Goal: Task Accomplishment & Management: Use online tool/utility

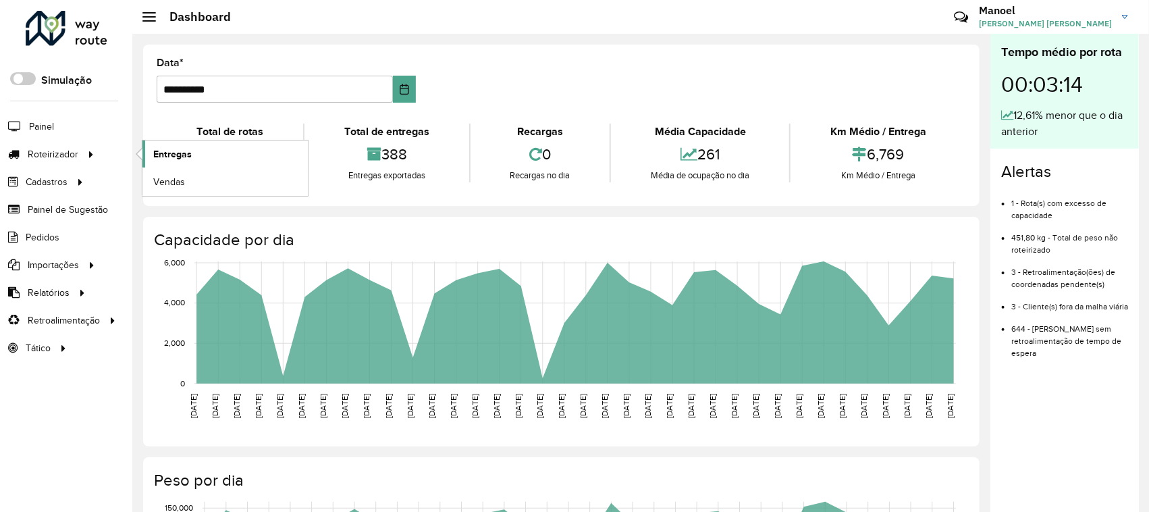
click at [230, 151] on link "Entregas" at bounding box center [224, 153] width 165 height 27
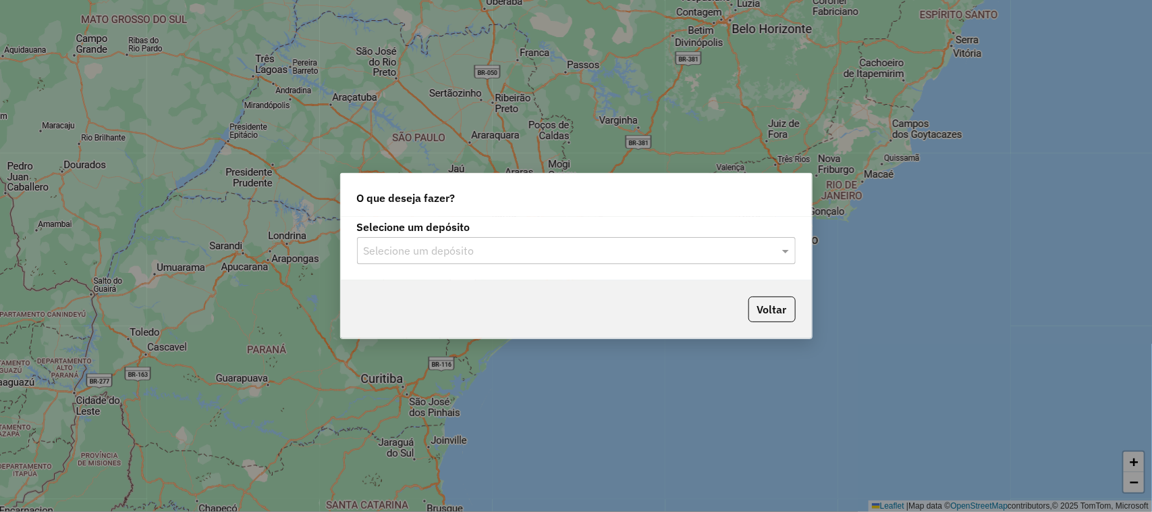
click at [433, 251] on input "text" at bounding box center [563, 251] width 398 height 16
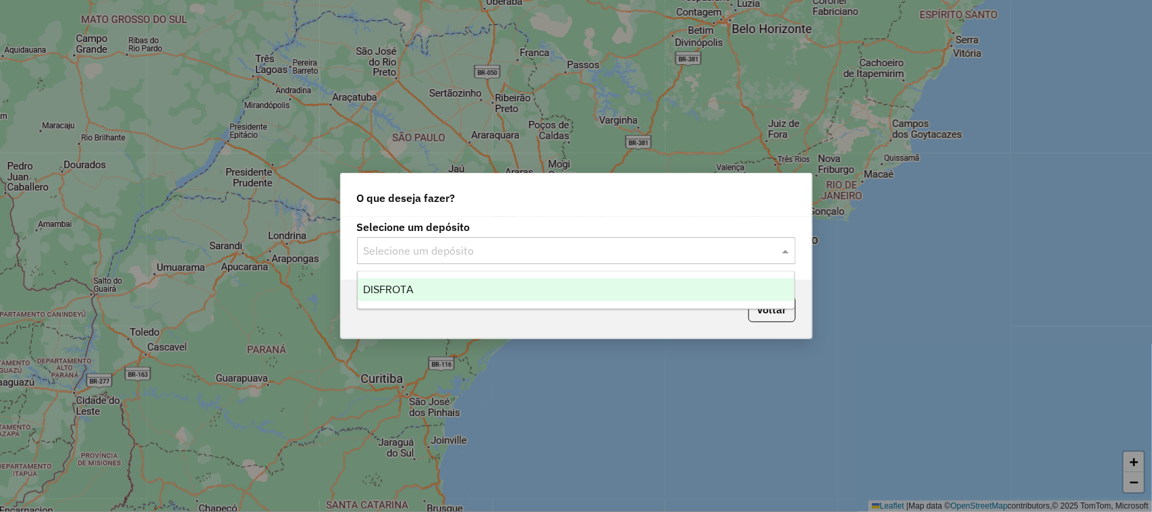
click at [416, 285] on div "DISFROTA" at bounding box center [576, 289] width 437 height 23
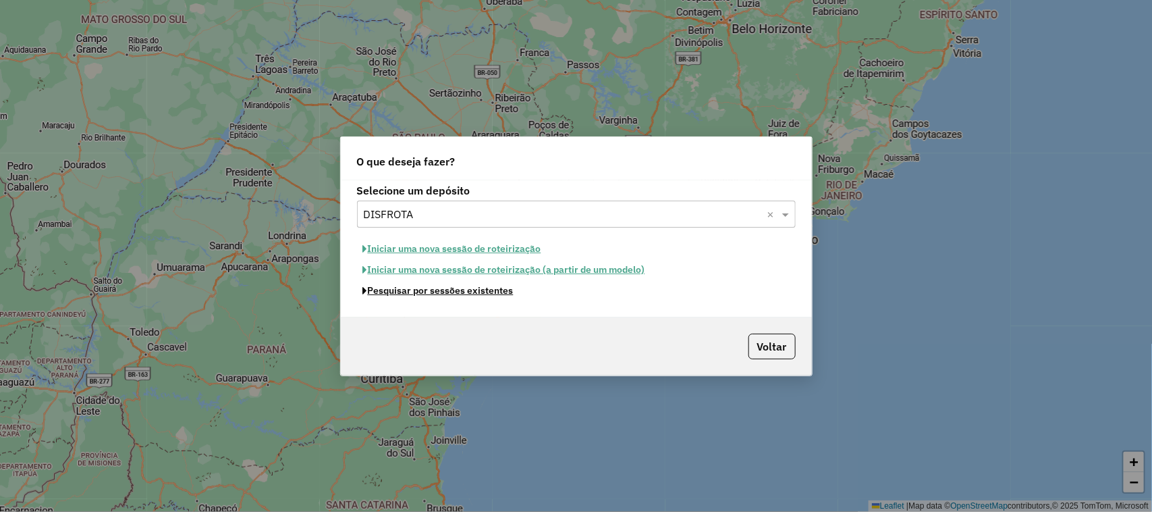
click at [442, 292] on button "Pesquisar por sessões existentes" at bounding box center [438, 290] width 163 height 21
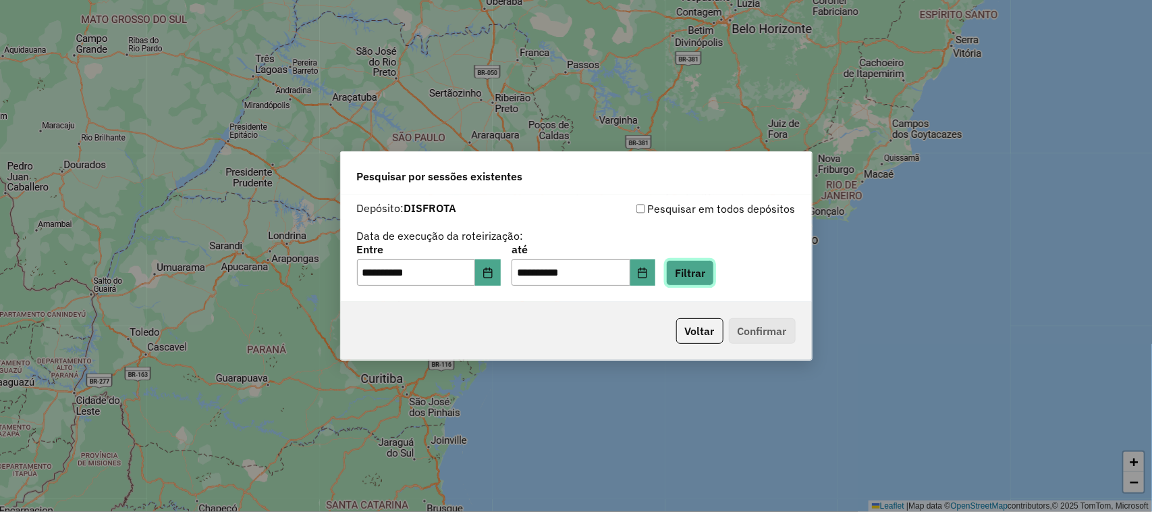
click at [699, 267] on button "Filtrar" at bounding box center [690, 273] width 48 height 26
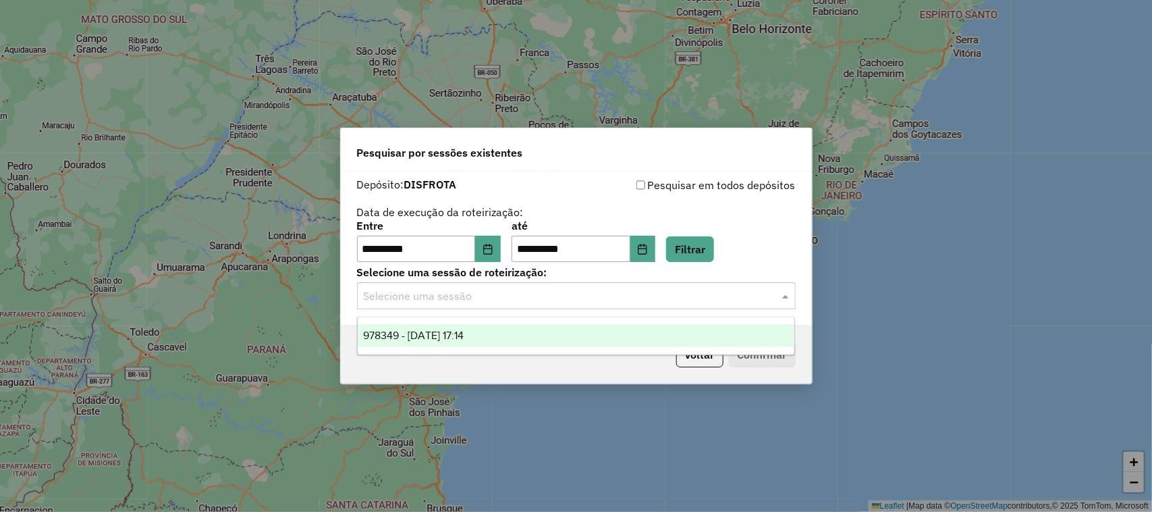
click at [416, 287] on div "Selecione uma sessão" at bounding box center [576, 295] width 439 height 27
click at [427, 333] on span "978349 - 13/08/2025 17:14" at bounding box center [413, 334] width 101 height 11
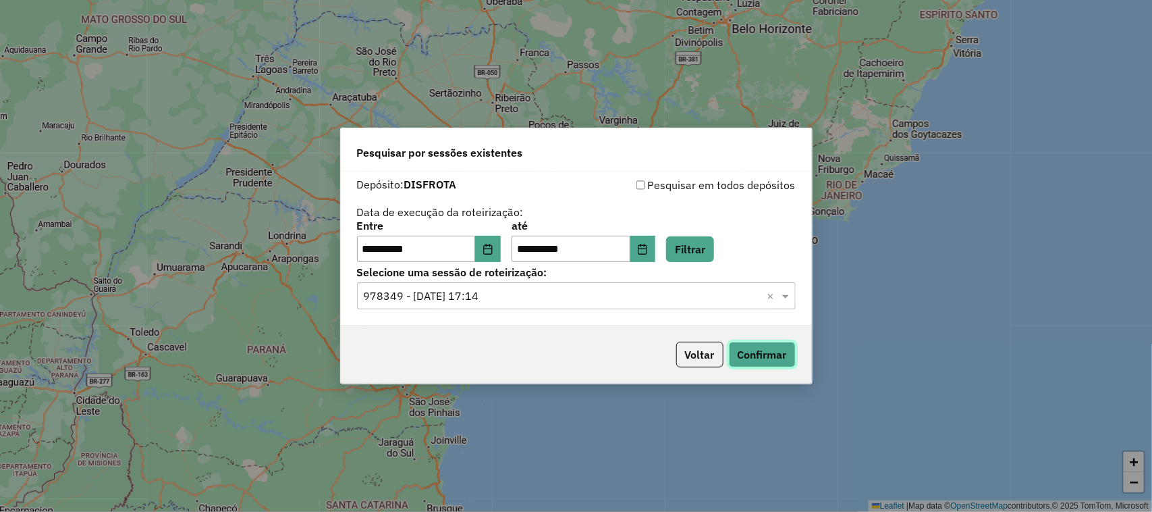
click at [741, 355] on button "Confirmar" at bounding box center [762, 355] width 67 height 26
